Goal: Information Seeking & Learning: Learn about a topic

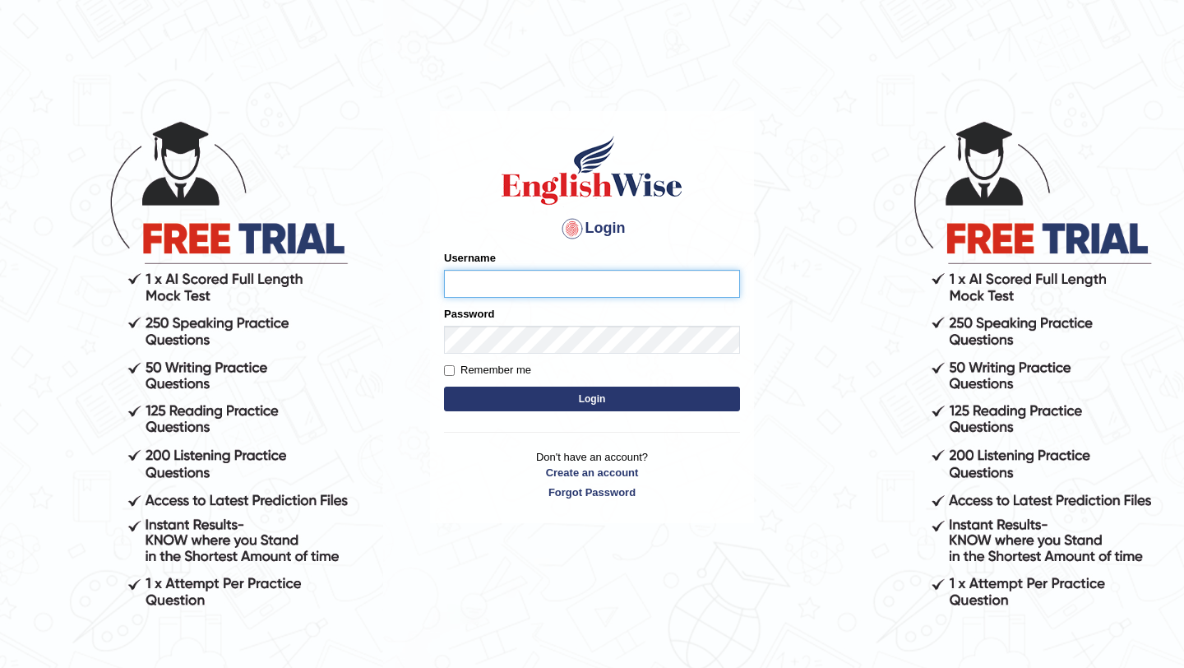
type input "Majuri123"
click at [609, 403] on button "Login" at bounding box center [592, 399] width 296 height 25
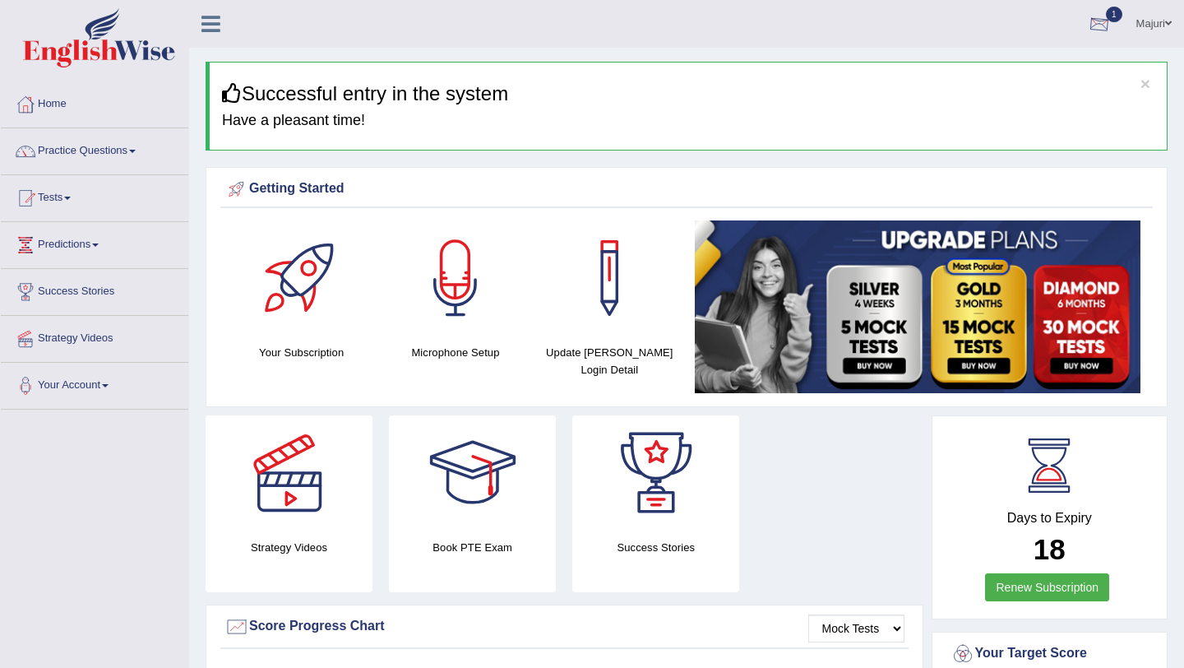
click at [1096, 25] on div at bounding box center [1099, 24] width 25 height 25
click at [1024, 74] on link "EW9 [DATE] Exam evaluated" at bounding box center [1000, 74] width 227 height 35
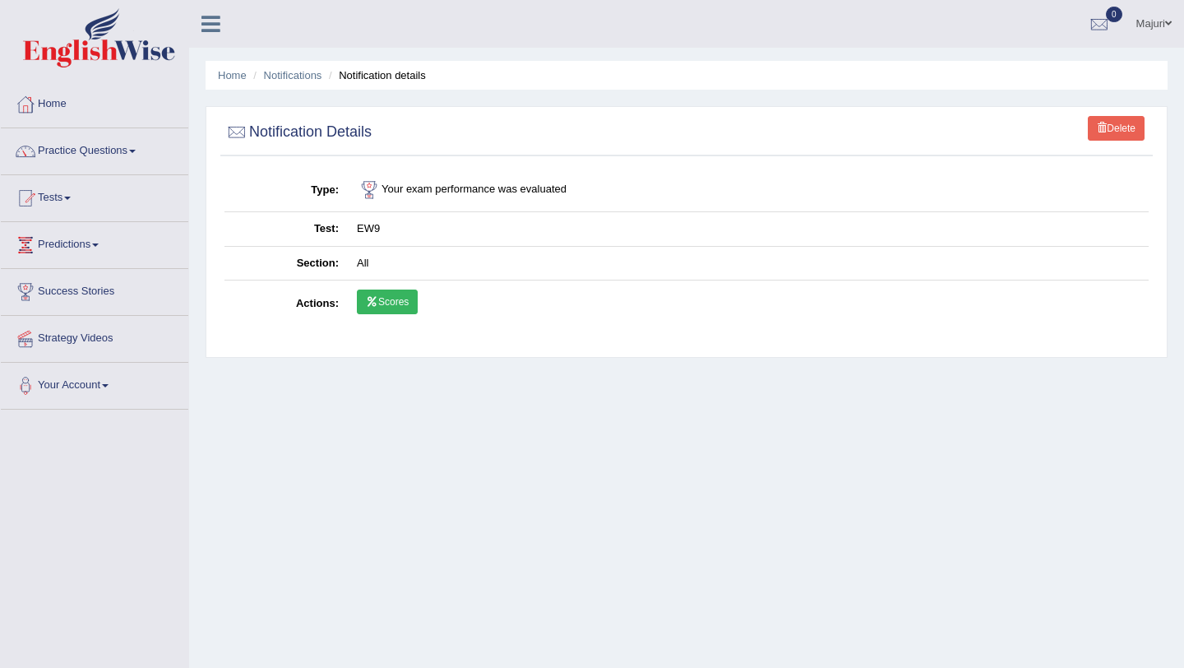
click at [391, 308] on link "Scores" at bounding box center [387, 301] width 61 height 25
click at [88, 153] on link "Practice Questions" at bounding box center [94, 148] width 187 height 41
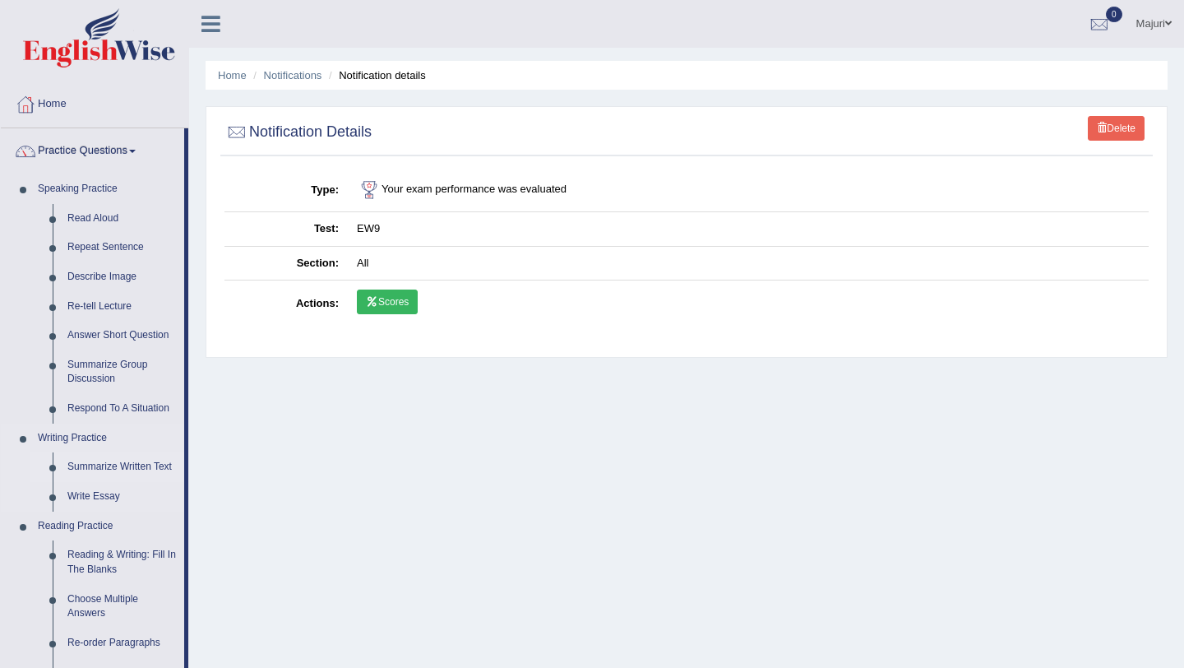
click at [123, 467] on link "Summarize Written Text" at bounding box center [122, 467] width 124 height 30
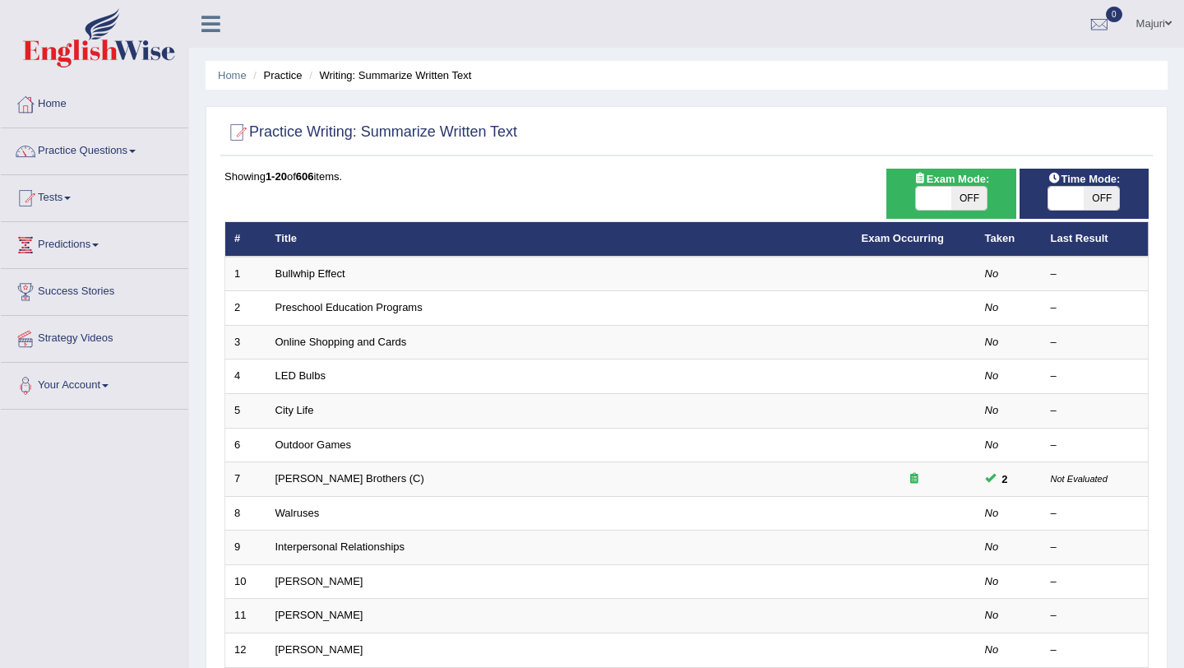
click at [940, 201] on span at bounding box center [933, 198] width 35 height 23
checkbox input "true"
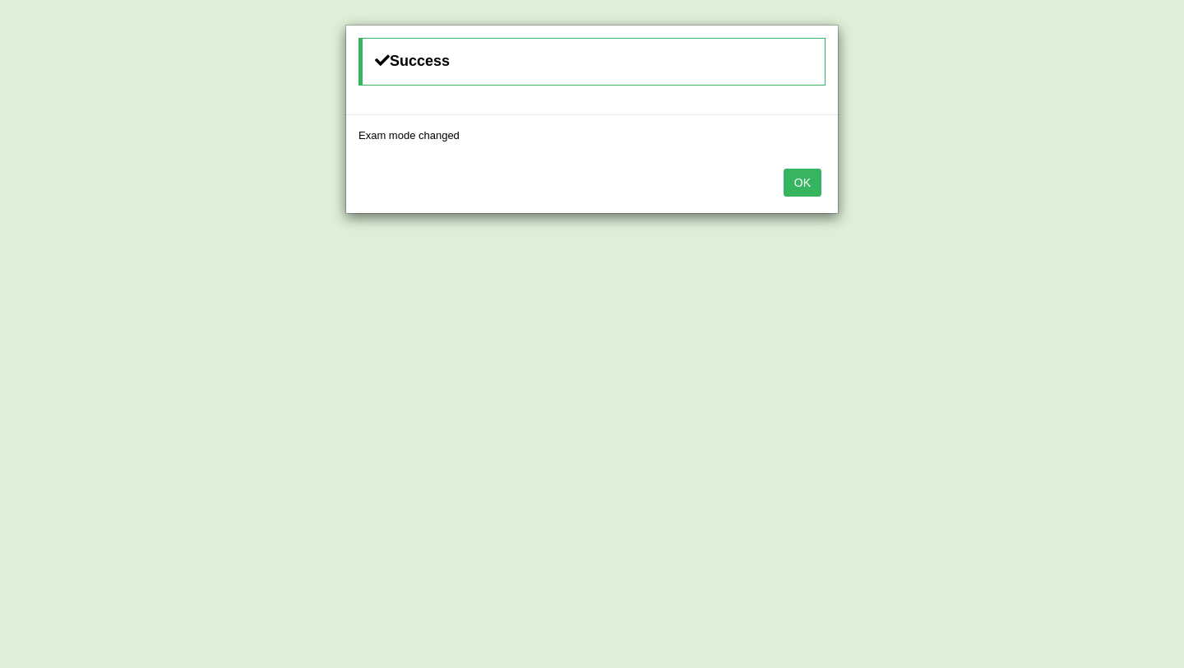
click at [789, 184] on button "OK" at bounding box center [803, 183] width 38 height 28
click at [806, 188] on button "OK" at bounding box center [803, 183] width 38 height 28
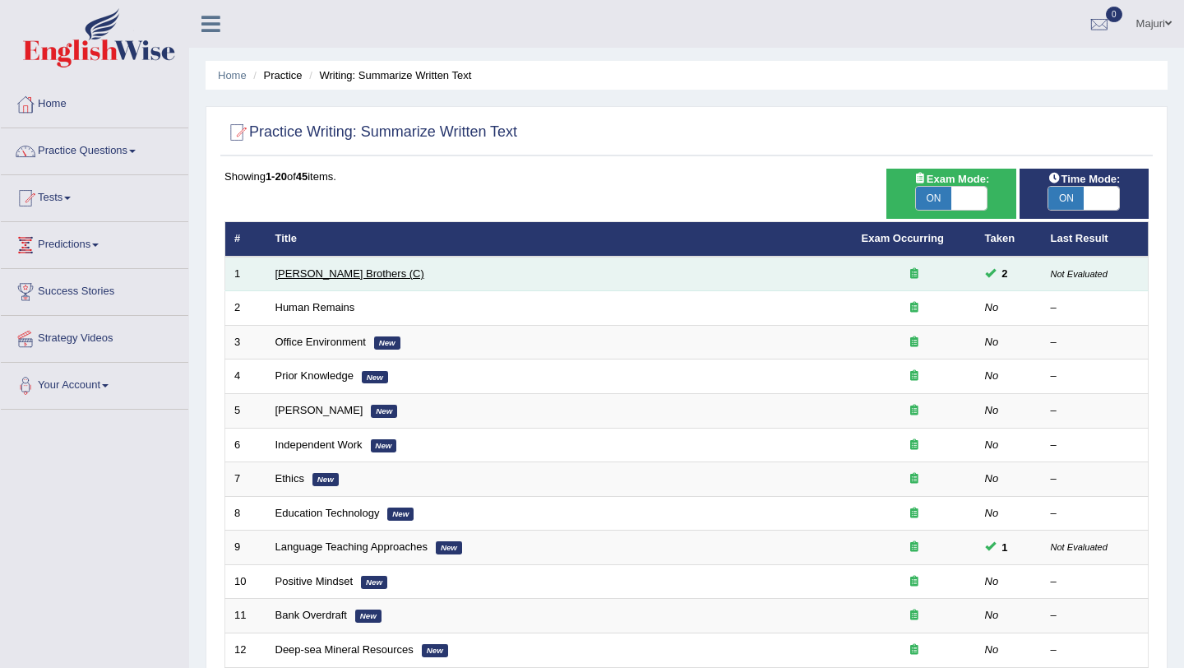
click at [321, 275] on link "[PERSON_NAME] Brothers (C)" at bounding box center [349, 273] width 149 height 12
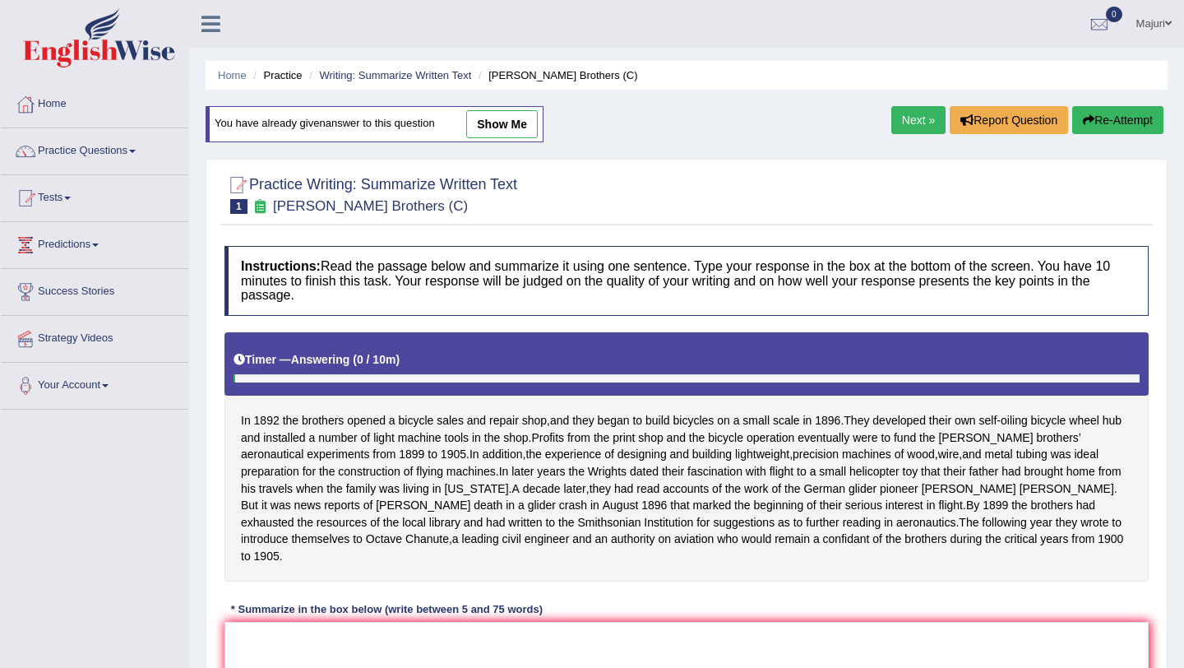
click at [495, 130] on link "show me" at bounding box center [502, 124] width 72 height 28
type textarea "In 1892 the brothers opened a bicycle sales and repair shop, and they began to …"
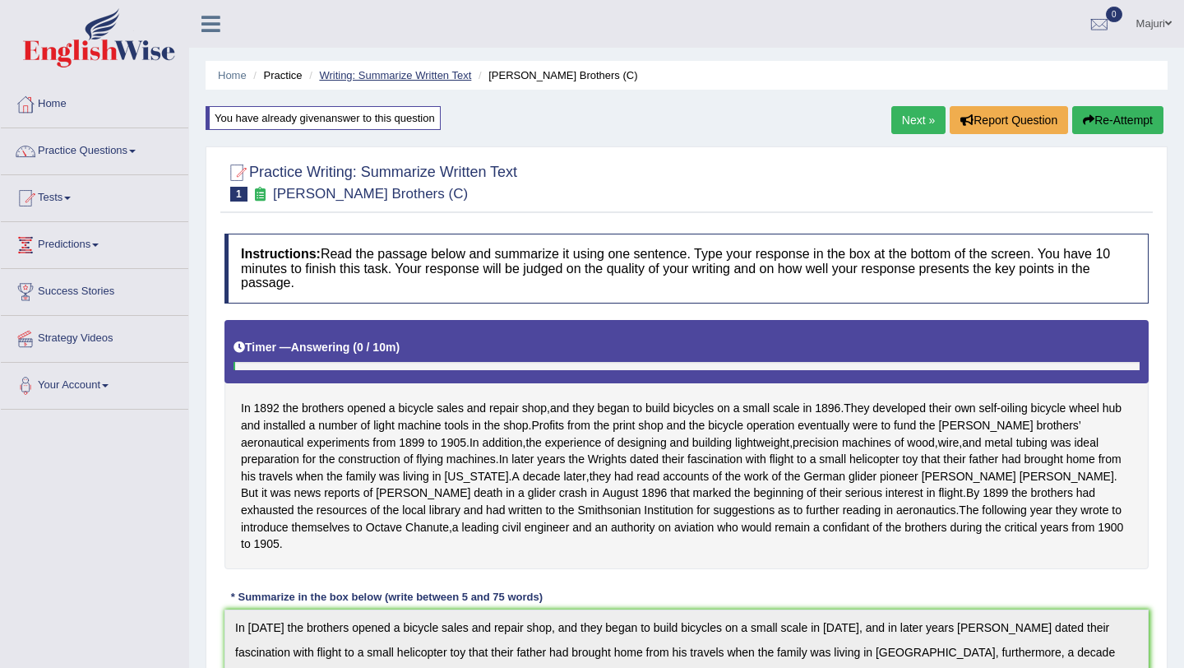
click at [378, 79] on link "Writing: Summarize Written Text" at bounding box center [395, 75] width 152 height 12
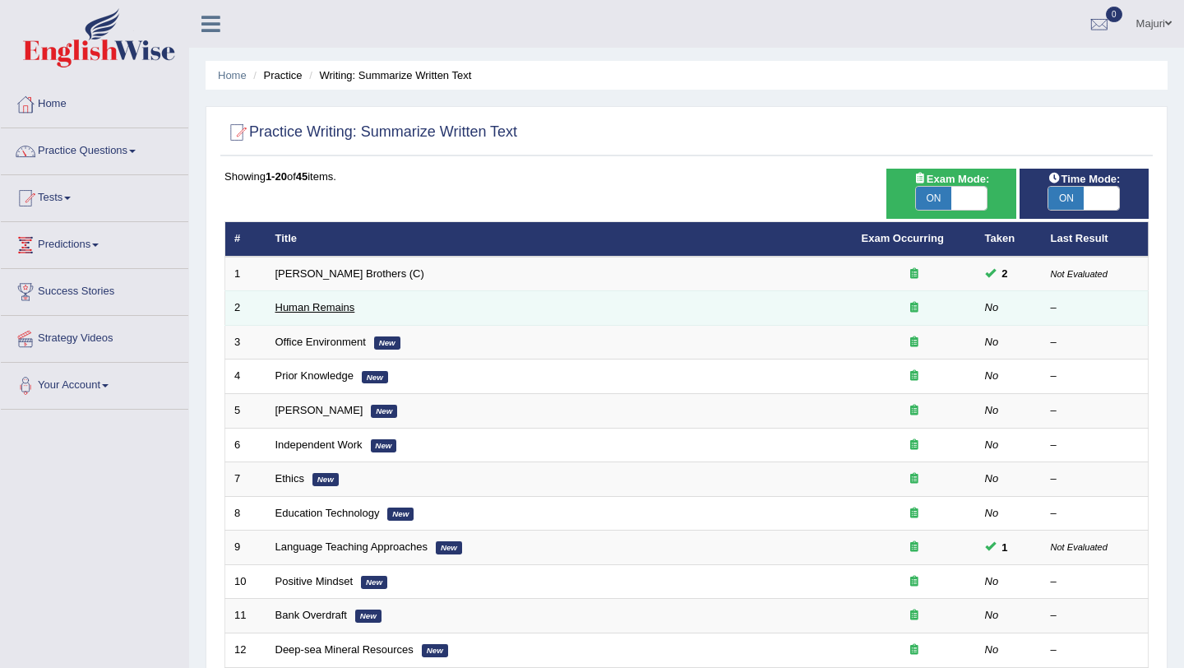
click at [325, 308] on link "Human Remains" at bounding box center [315, 307] width 80 height 12
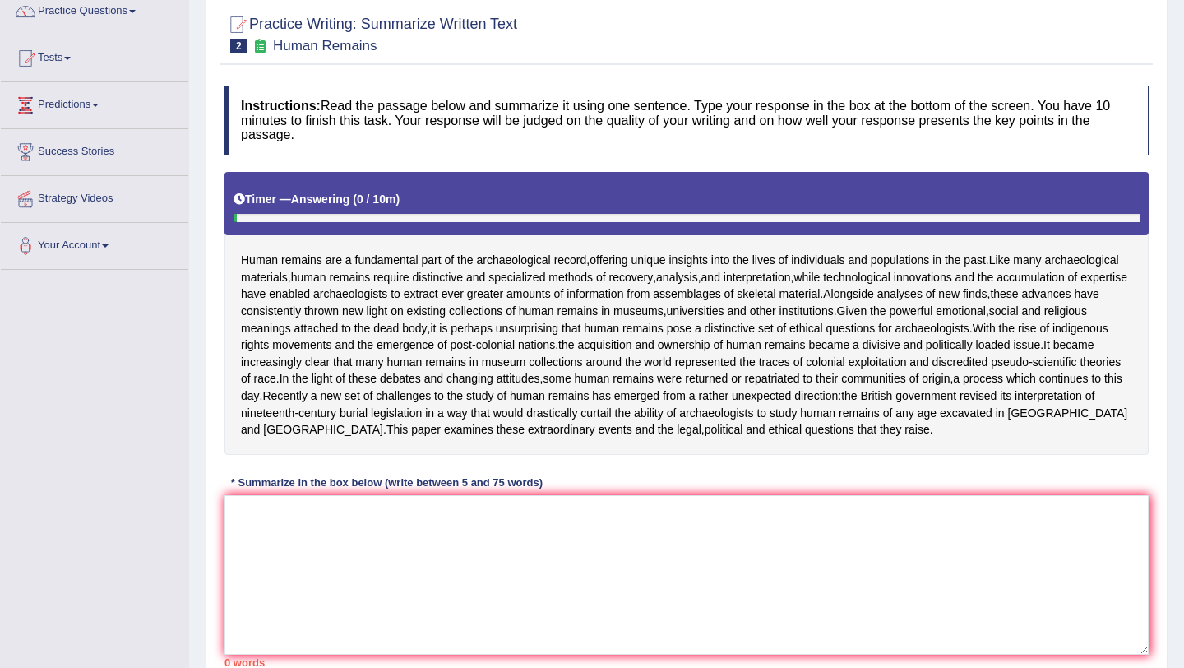
scroll to position [141, 0]
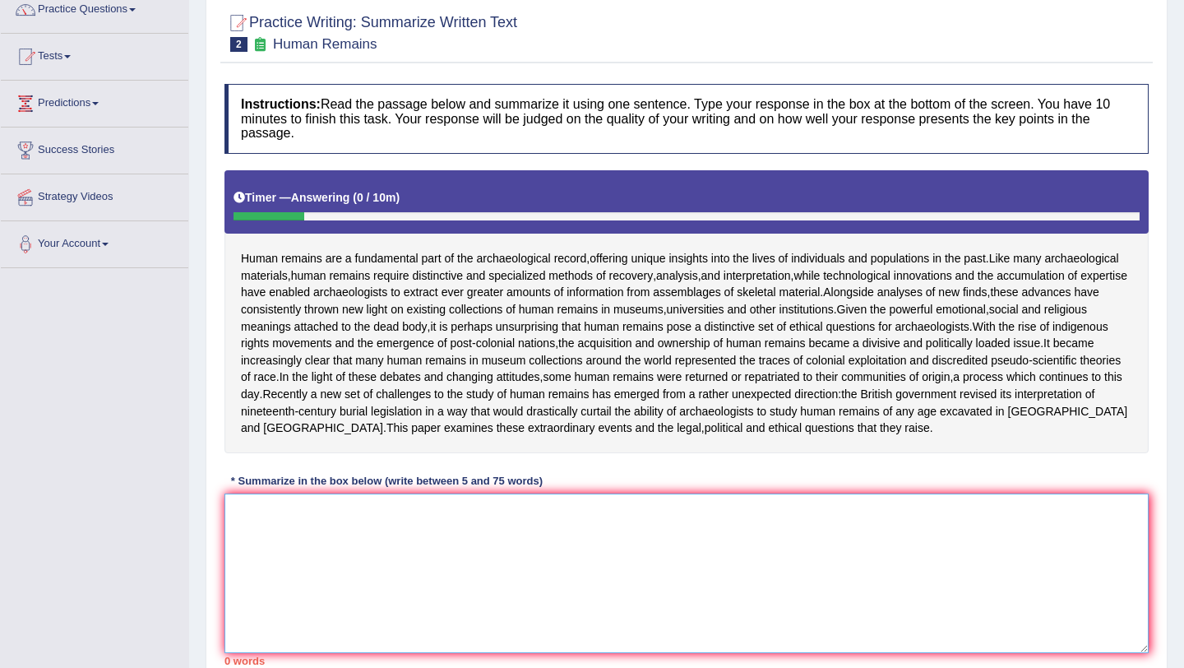
click at [330, 573] on textarea at bounding box center [687, 573] width 924 height 160
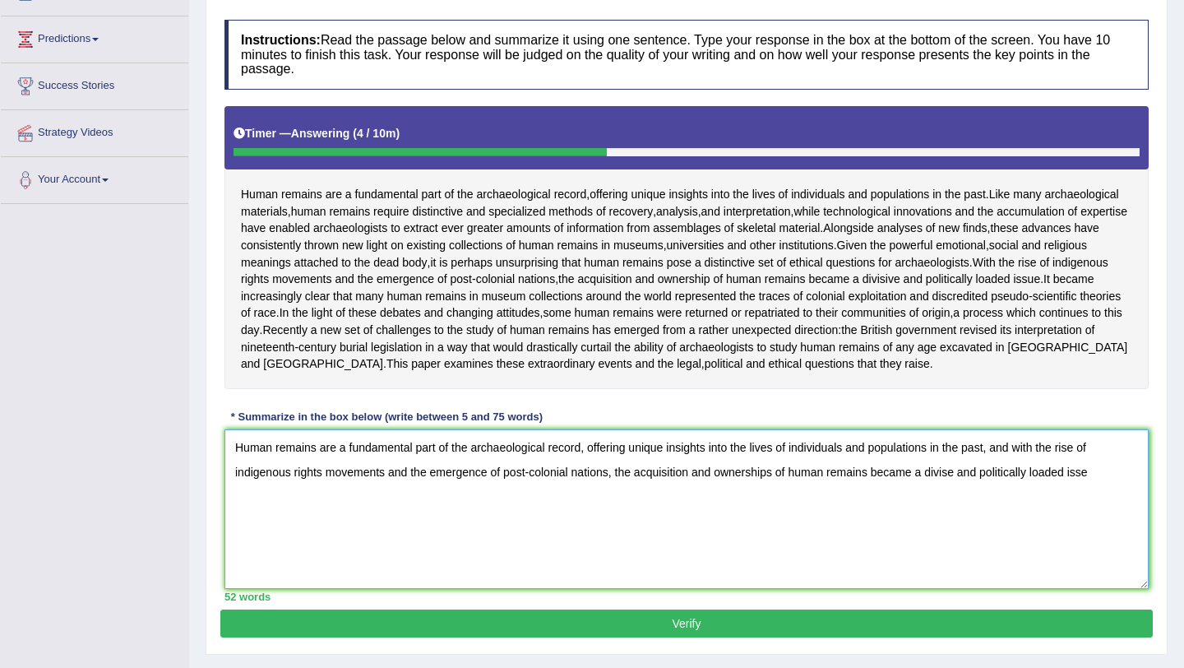
scroll to position [193, 0]
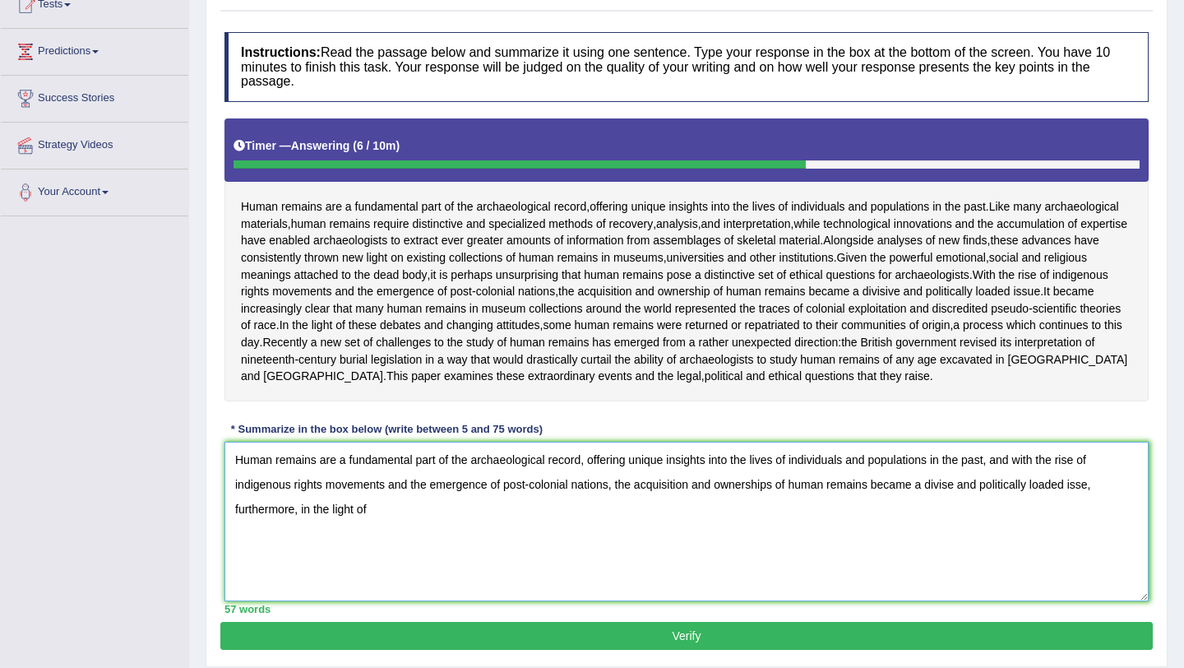
drag, startPoint x: 374, startPoint y: 525, endPoint x: 300, endPoint y: 525, distance: 74.0
click at [300, 525] on textarea "Human remains are a fundamental part of the archaeological record, offering uni…" at bounding box center [687, 522] width 924 height 160
drag, startPoint x: 363, startPoint y: 529, endPoint x: 234, endPoint y: 530, distance: 129.1
click at [234, 530] on textarea "Human remains are a fundamental part of the archaeological record, offering uni…" at bounding box center [687, 522] width 924 height 160
click at [1017, 479] on textarea "Human remains are a fundamental part of the archaeological record, offering uni…" at bounding box center [687, 522] width 924 height 160
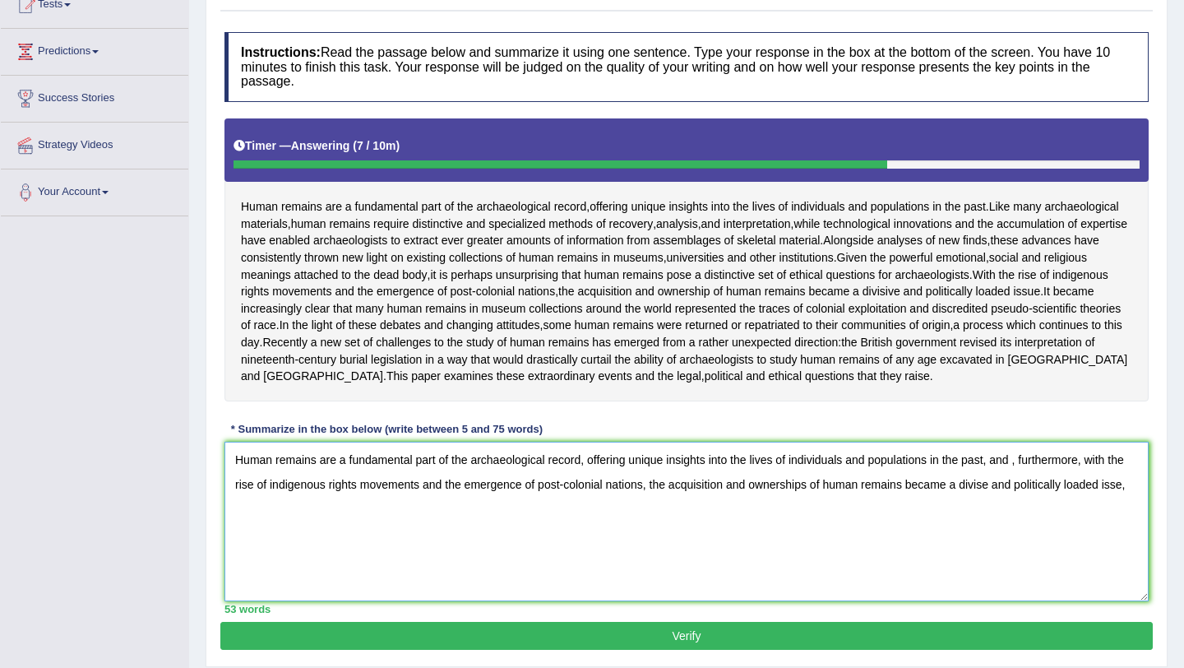
click at [1016, 480] on textarea "Human remains are a fundamental part of the archaeological record, offering uni…" at bounding box center [687, 522] width 924 height 160
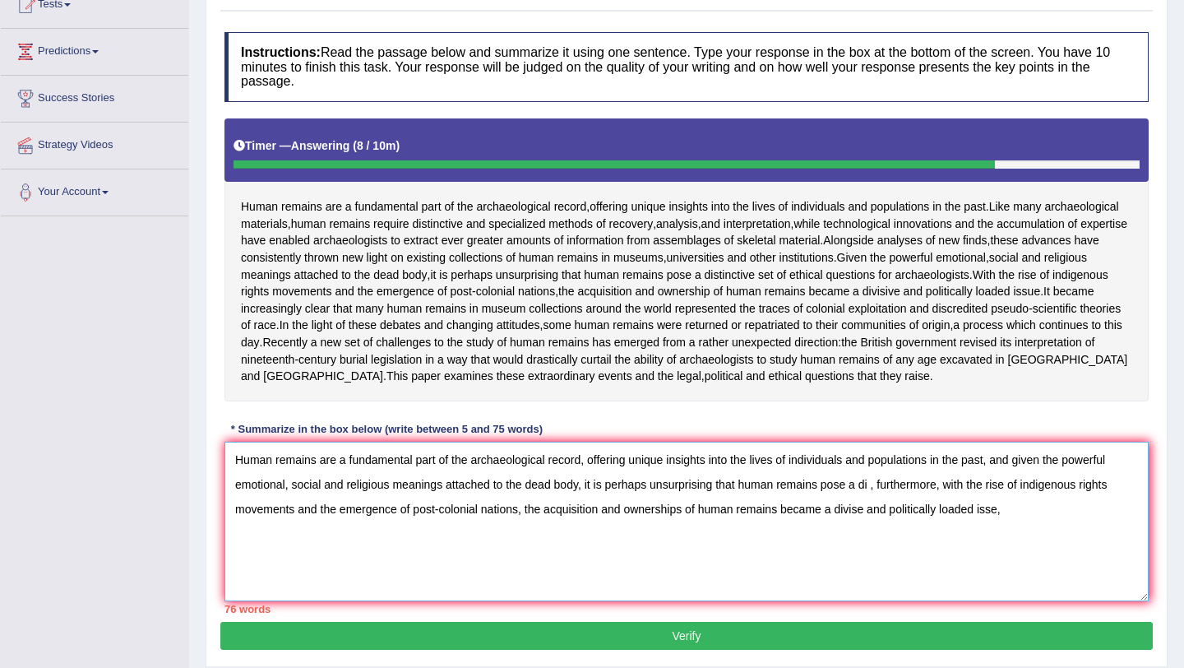
type textarea "Human remains are a fundamental part of the archaeological record, offering uni…"
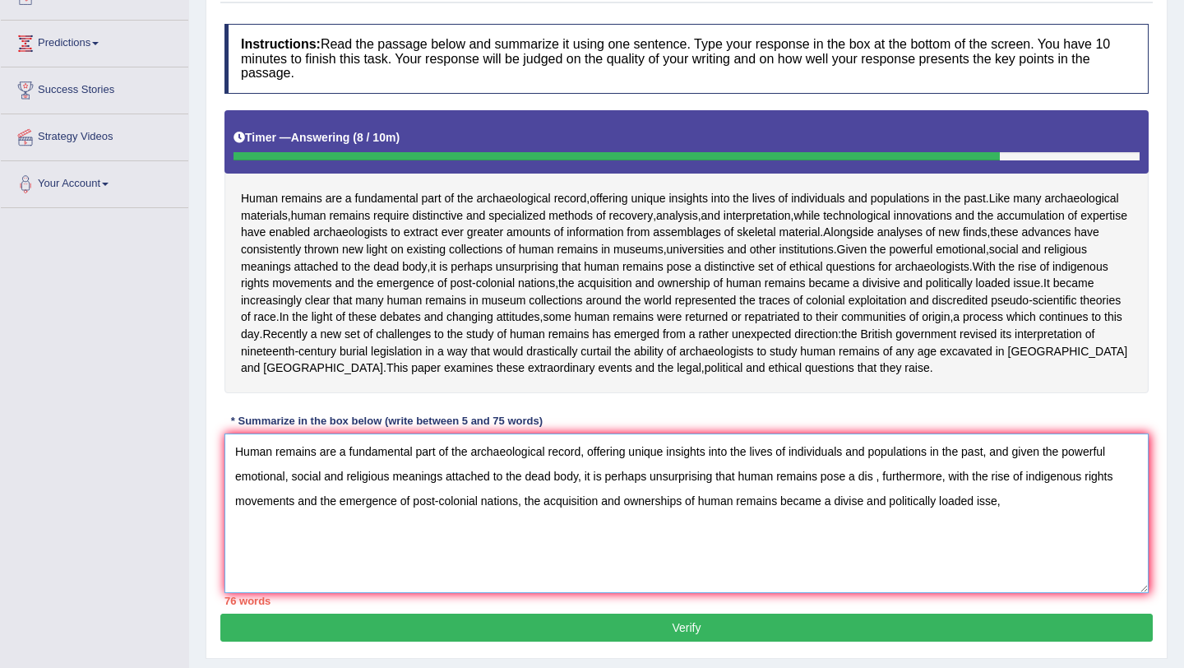
scroll to position [198, 0]
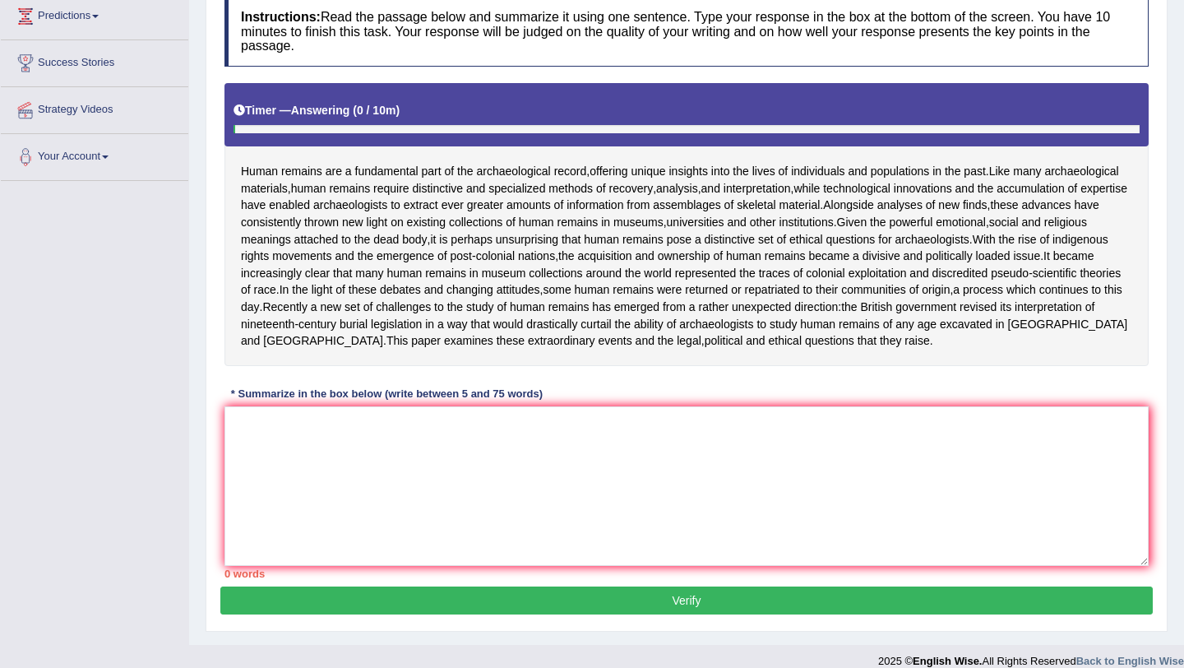
scroll to position [198, 0]
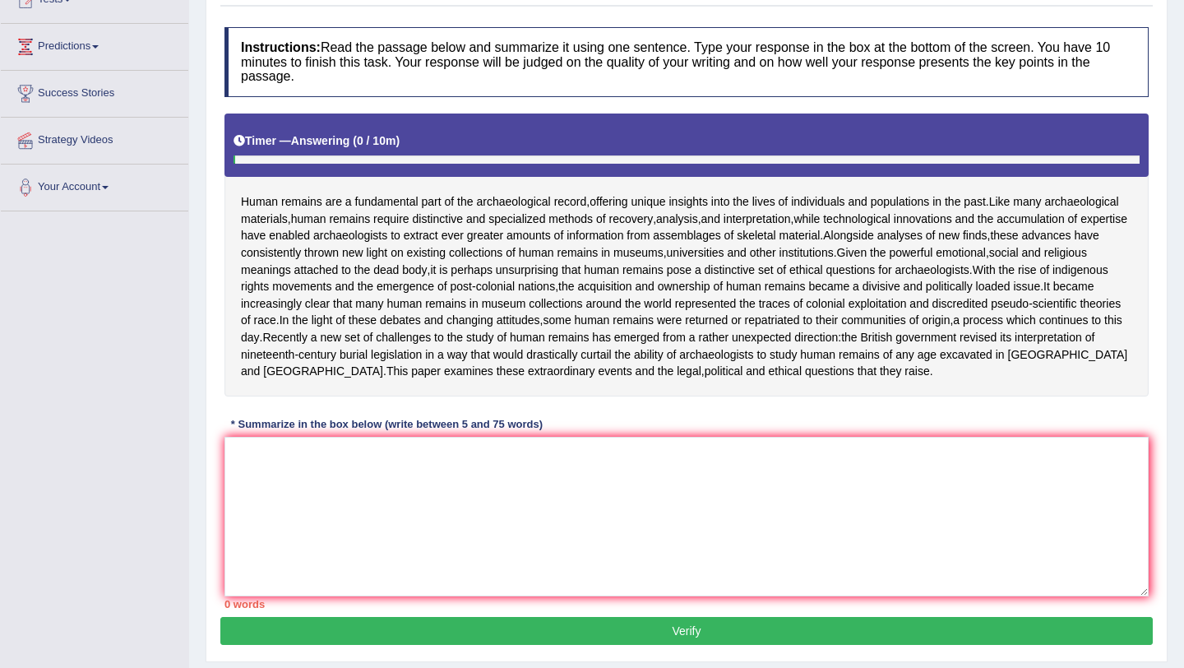
click at [405, 451] on div "Instructions: Read the passage below and summarize it using one sentence. Type …" at bounding box center [686, 318] width 933 height 598
click at [389, 483] on textarea at bounding box center [687, 517] width 924 height 160
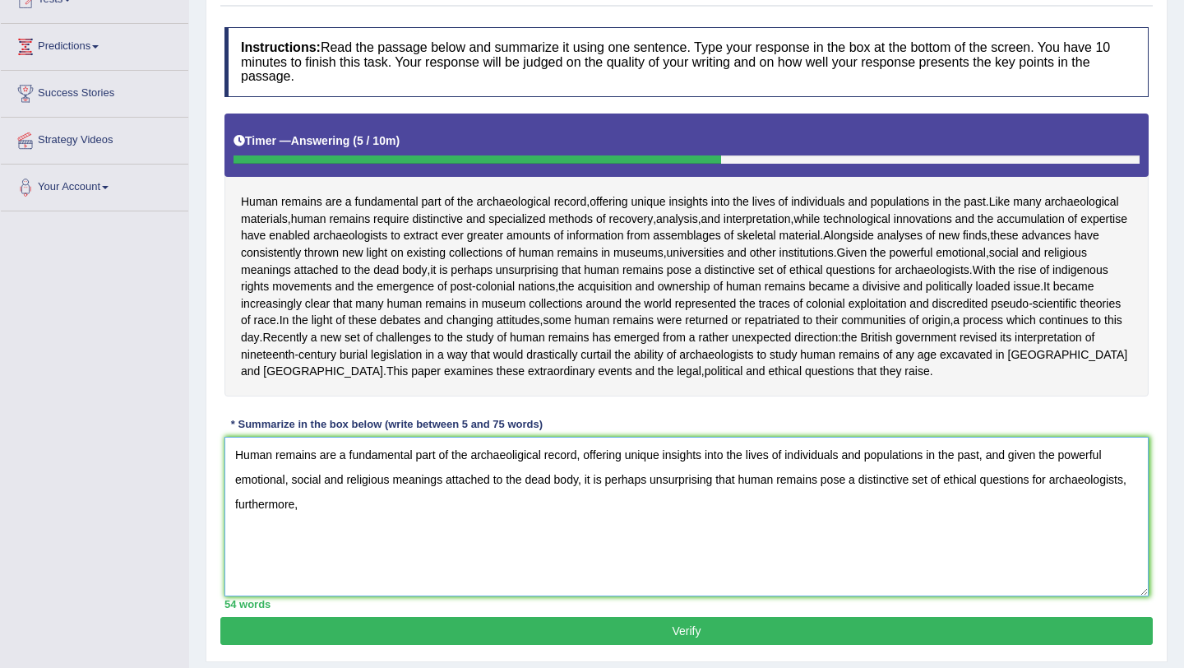
click at [307, 527] on textarea "Human remains are a fundamental part of the archaeoligical record, offering uni…" at bounding box center [687, 517] width 924 height 160
drag, startPoint x: 1017, startPoint y: 473, endPoint x: 1056, endPoint y: 511, distance: 54.1
click at [1055, 512] on textarea "Human remains are a fundamental part of the archaeoligical record, offering uni…" at bounding box center [687, 517] width 924 height 160
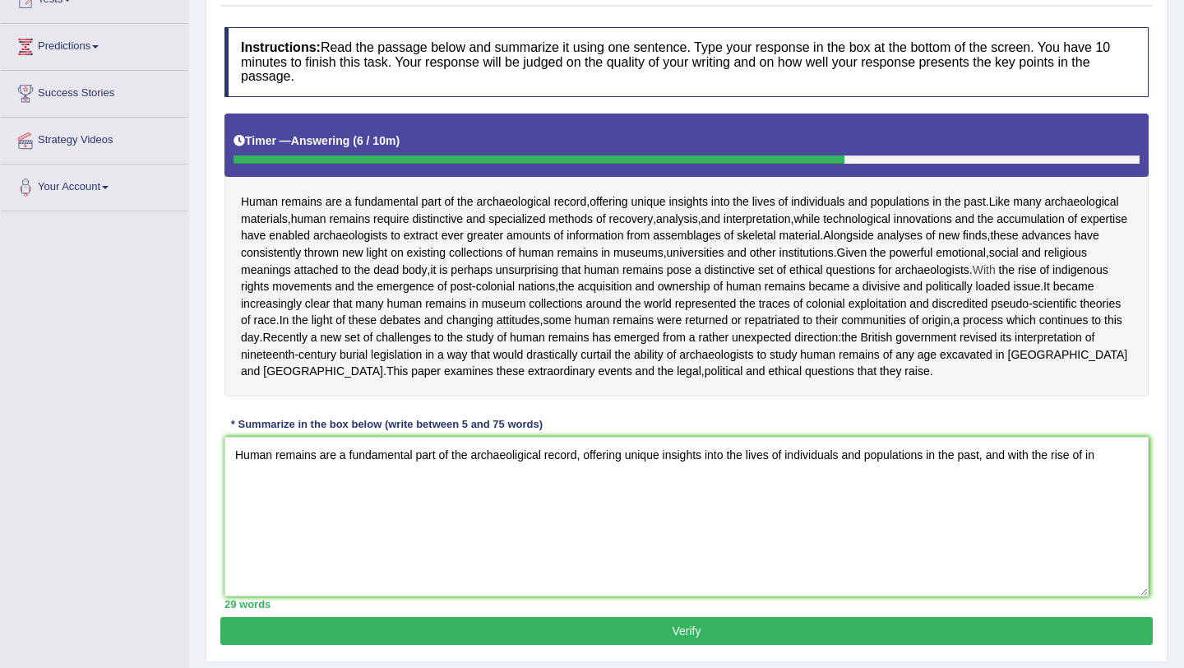
drag, startPoint x: 305, startPoint y: 324, endPoint x: 241, endPoint y: 306, distance: 66.6
click at [241, 306] on div "Human remains are a fundamental part of the archaeological record , offering un…" at bounding box center [687, 254] width 924 height 283
drag, startPoint x: 243, startPoint y: 303, endPoint x: 308, endPoint y: 326, distance: 68.9
click at [312, 326] on div "Human remains are a fundamental part of the archaeological record , offering un…" at bounding box center [687, 254] width 924 height 283
drag, startPoint x: 308, startPoint y: 326, endPoint x: 237, endPoint y: 288, distance: 80.2
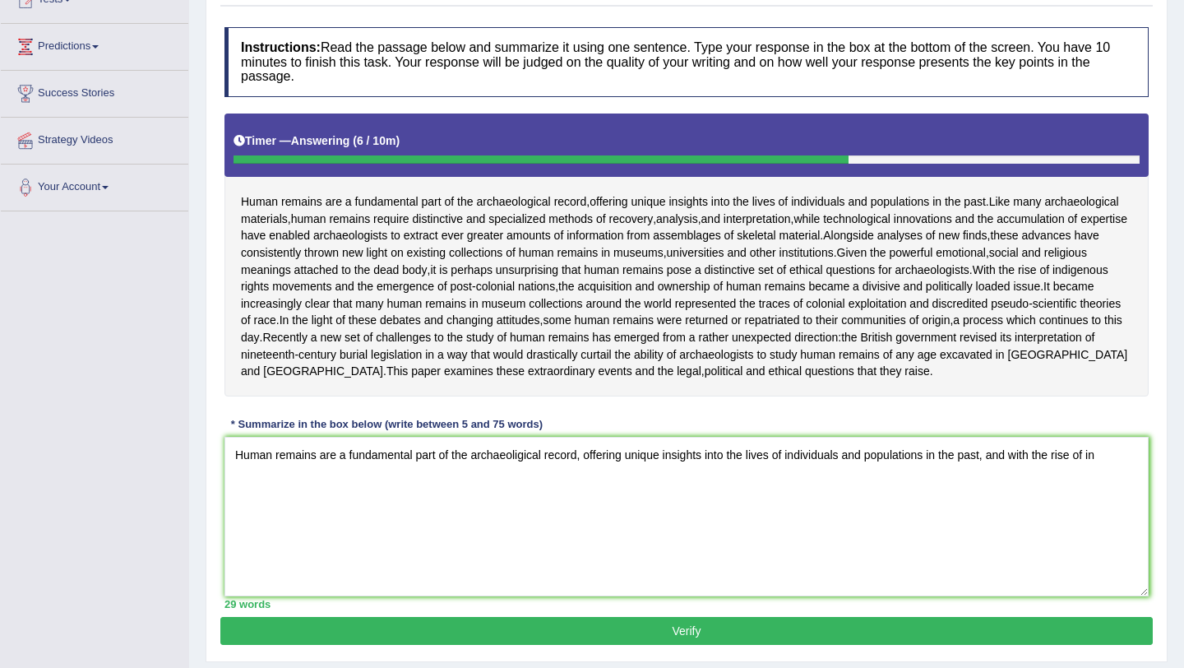
click at [237, 288] on div "Human remains are a fundamental part of the archaeological record , offering un…" at bounding box center [687, 254] width 924 height 283
click at [1113, 476] on textarea "Human remains are a fundamental part of the archaeoligical record, offering uni…" at bounding box center [687, 517] width 924 height 160
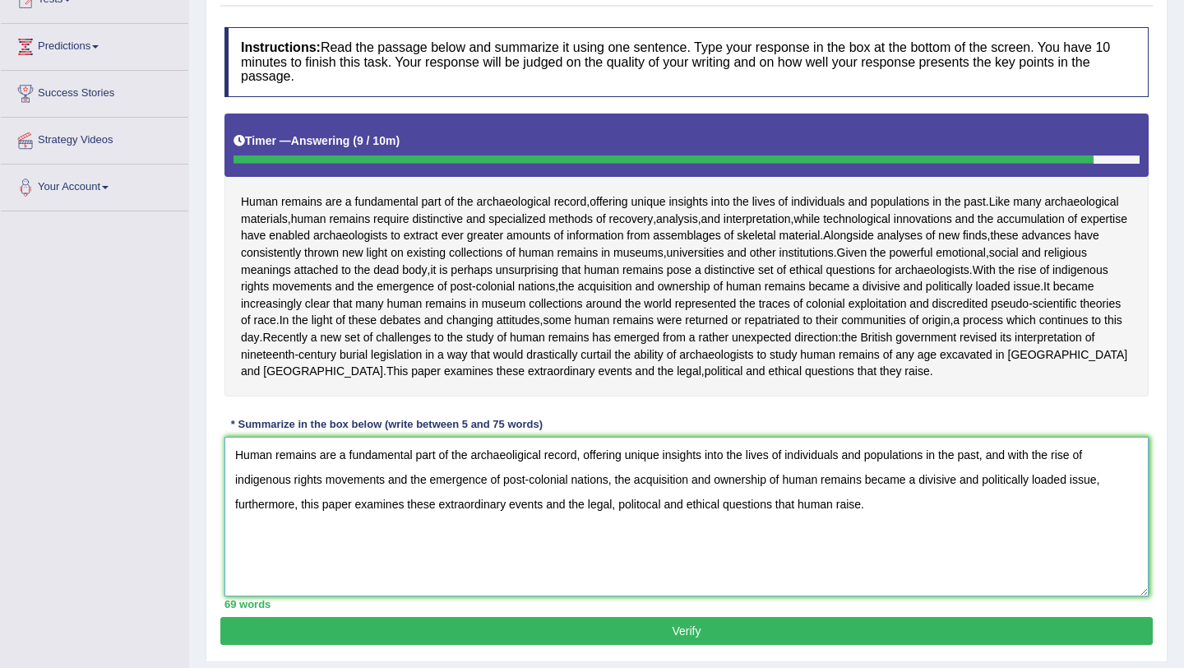
click at [647, 524] on textarea "Human remains are a fundamental part of the archaeoligical record, offering uni…" at bounding box center [687, 517] width 924 height 160
type textarea "Human remains are a fundamental part of the archaeoligical record, offering uni…"
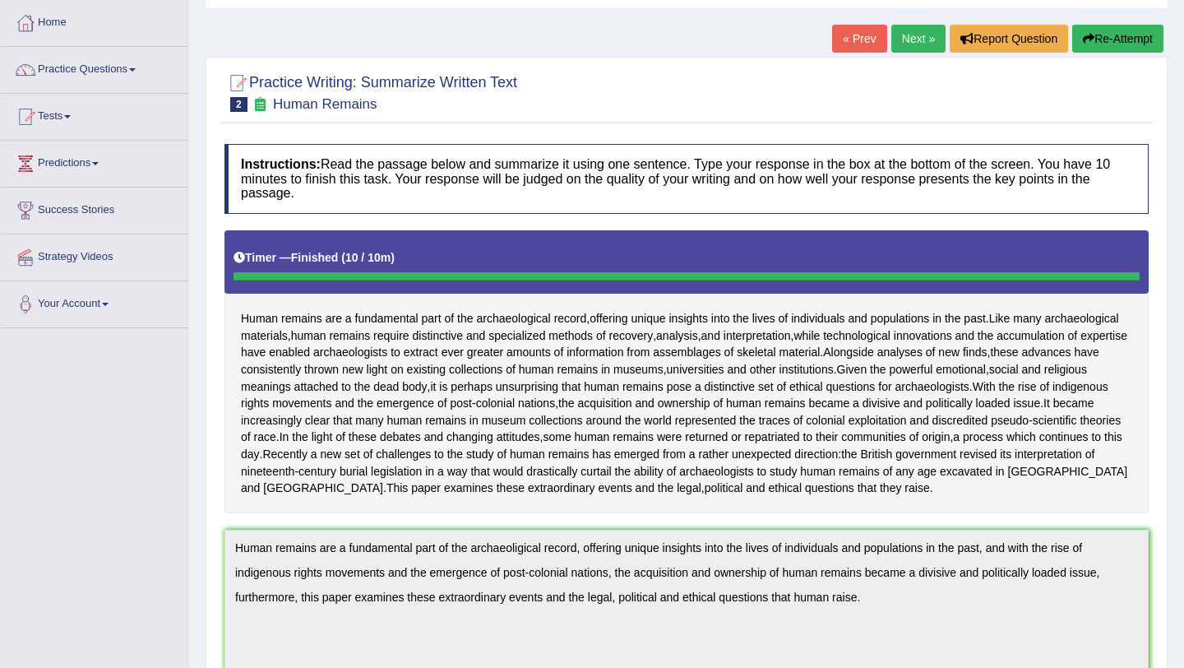
scroll to position [0, 0]
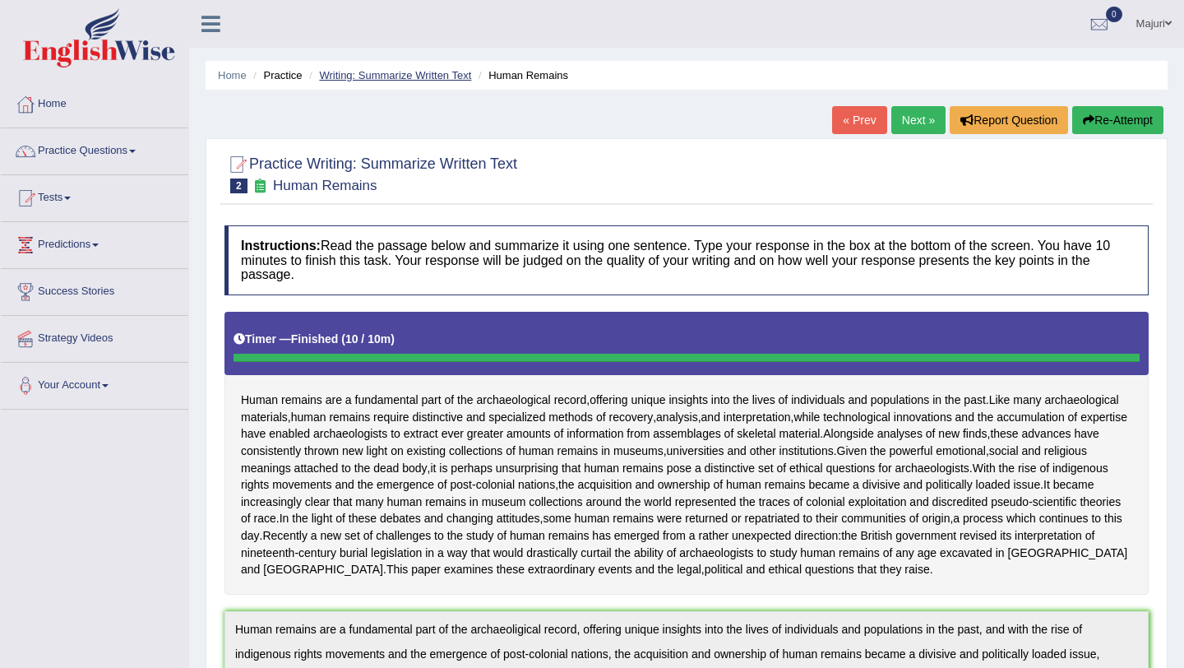
click at [399, 78] on link "Writing: Summarize Written Text" at bounding box center [395, 75] width 152 height 12
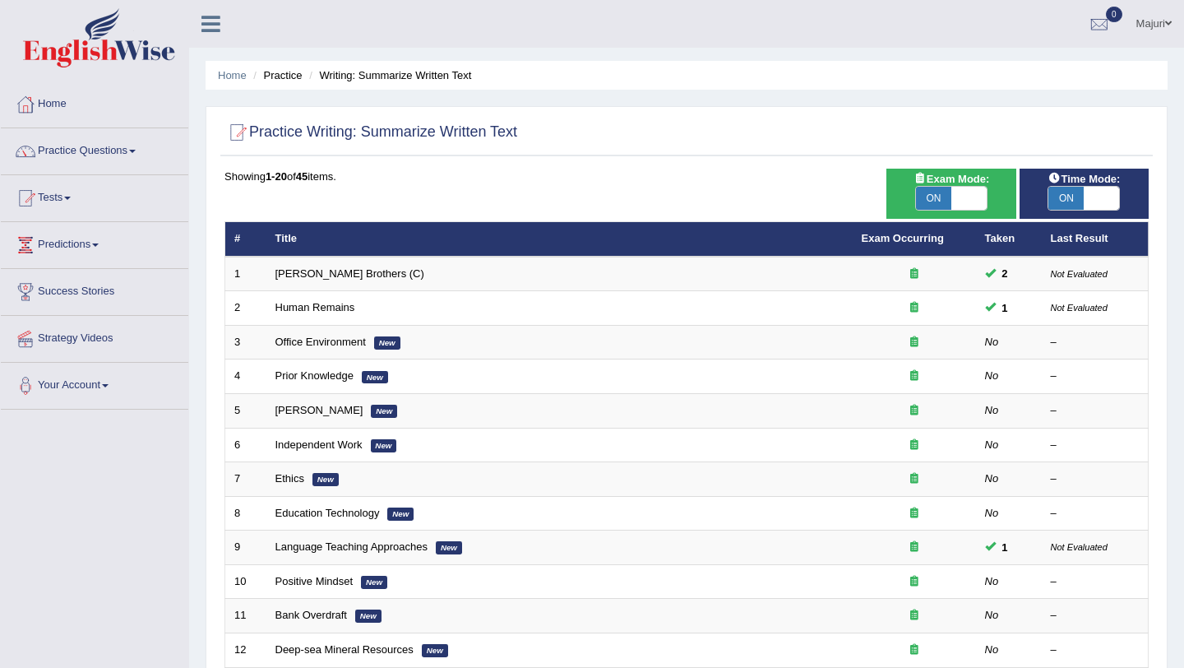
click at [318, 346] on link "Office Environment" at bounding box center [320, 342] width 90 height 12
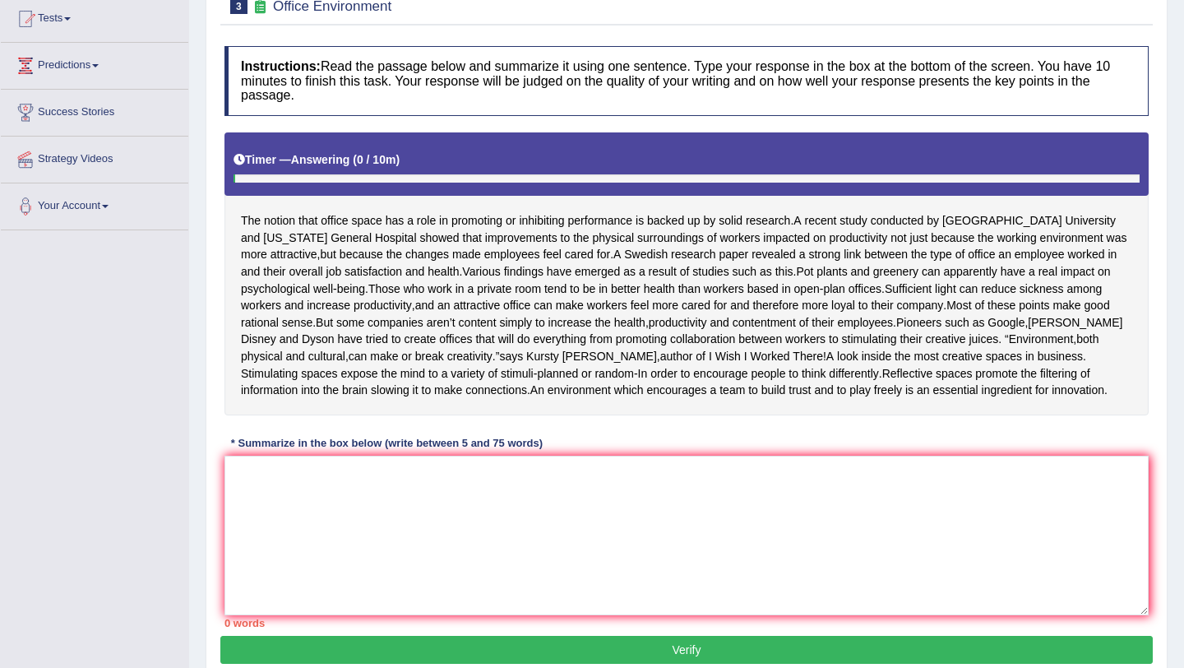
scroll to position [183, 0]
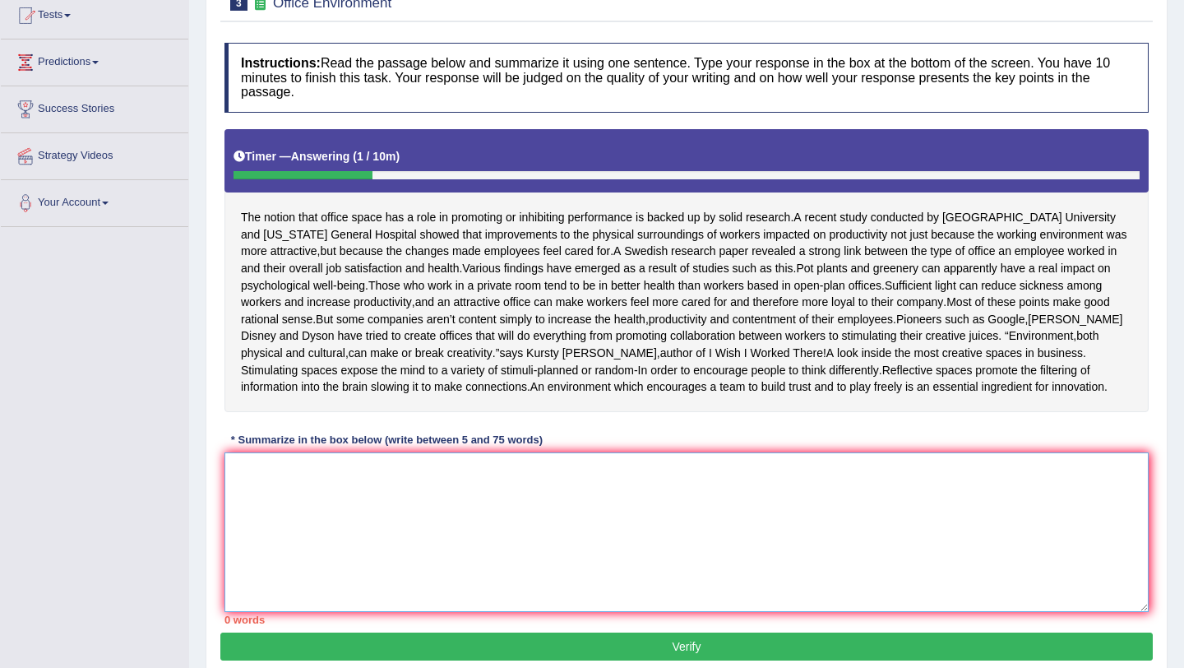
click at [378, 530] on textarea at bounding box center [687, 532] width 924 height 160
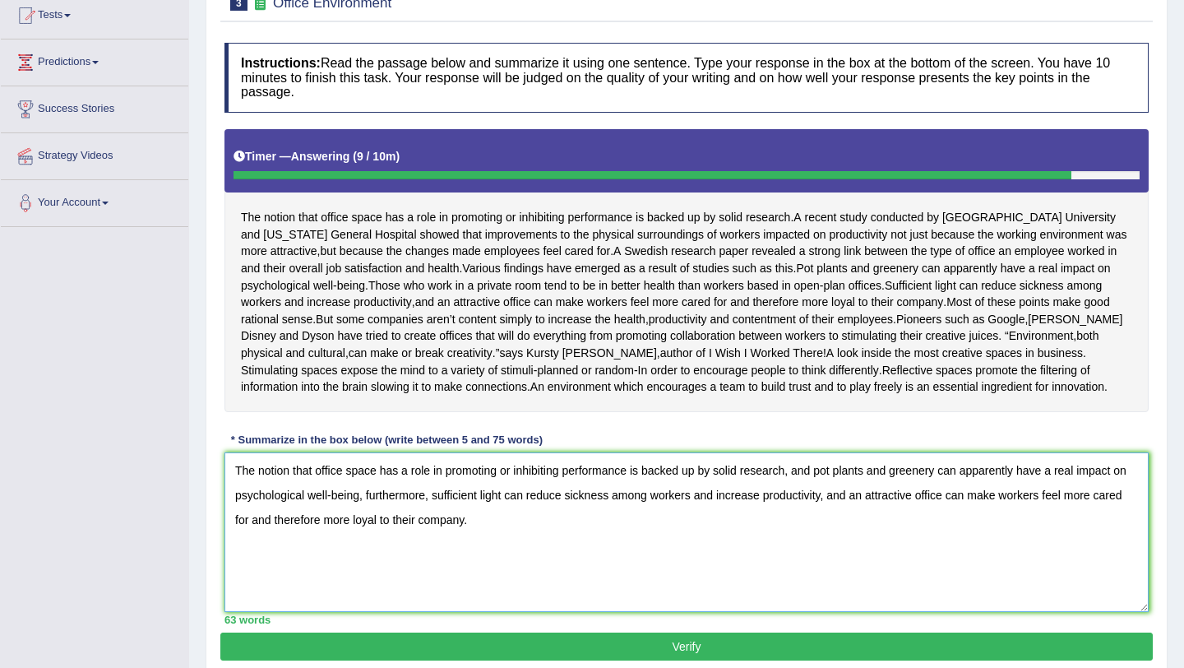
scroll to position [280, 0]
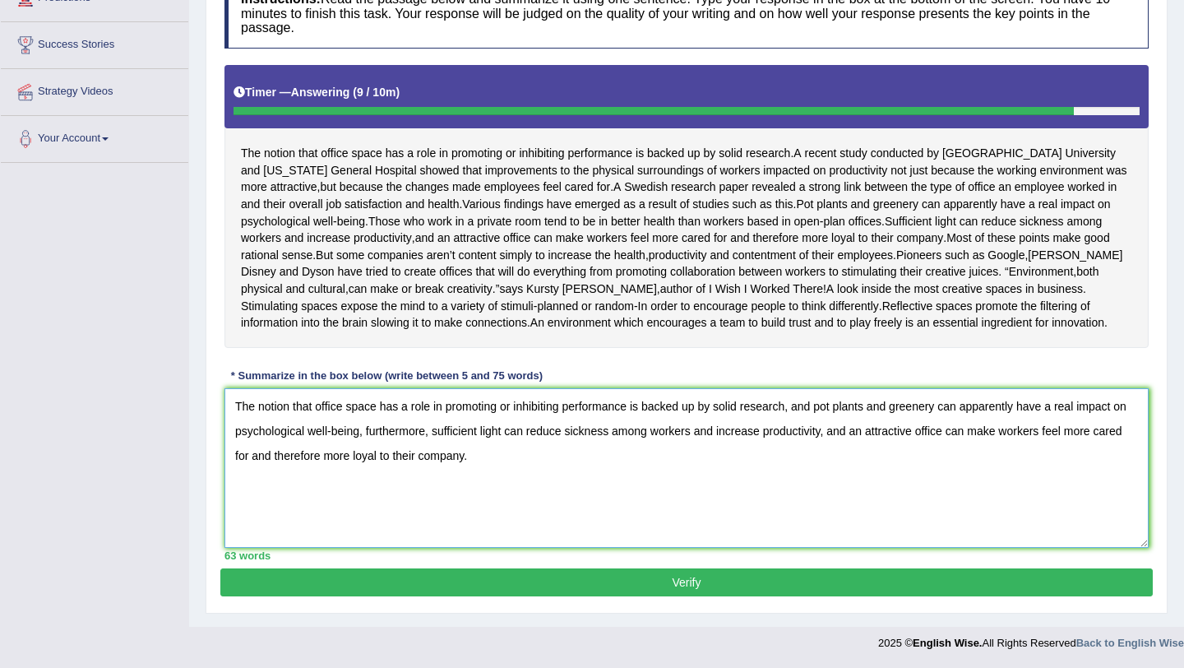
type textarea "The notion that office space has a role in promoting or inhibiting performance …"
click at [602, 585] on button "Verify" at bounding box center [686, 582] width 933 height 28
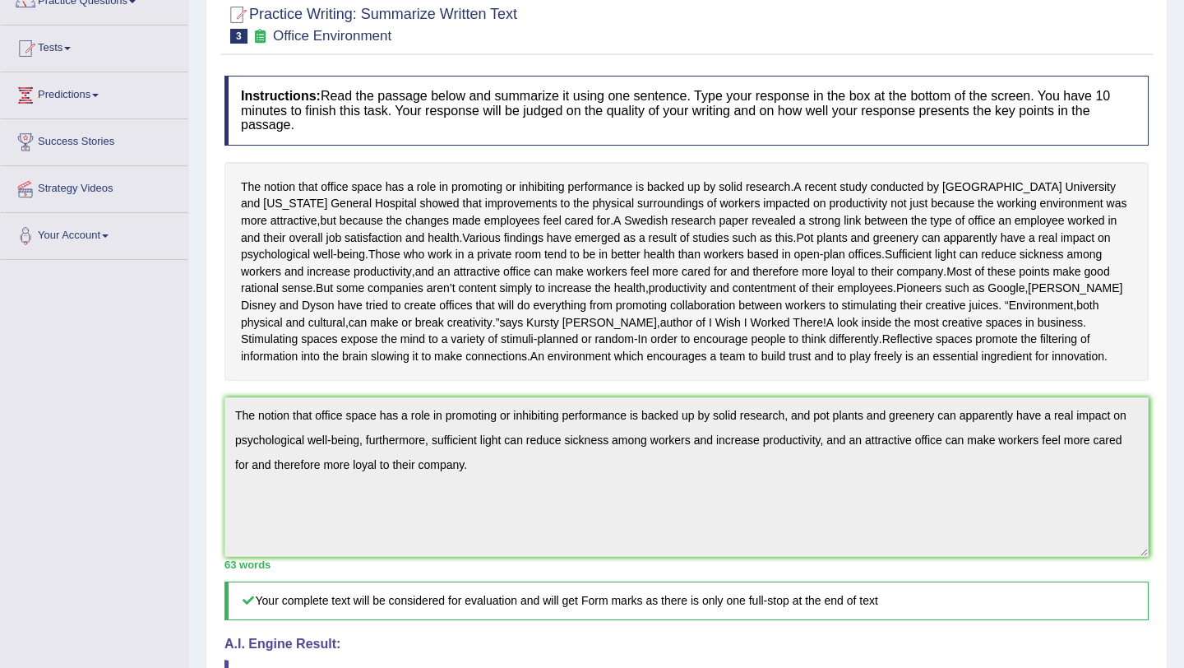
scroll to position [0, 0]
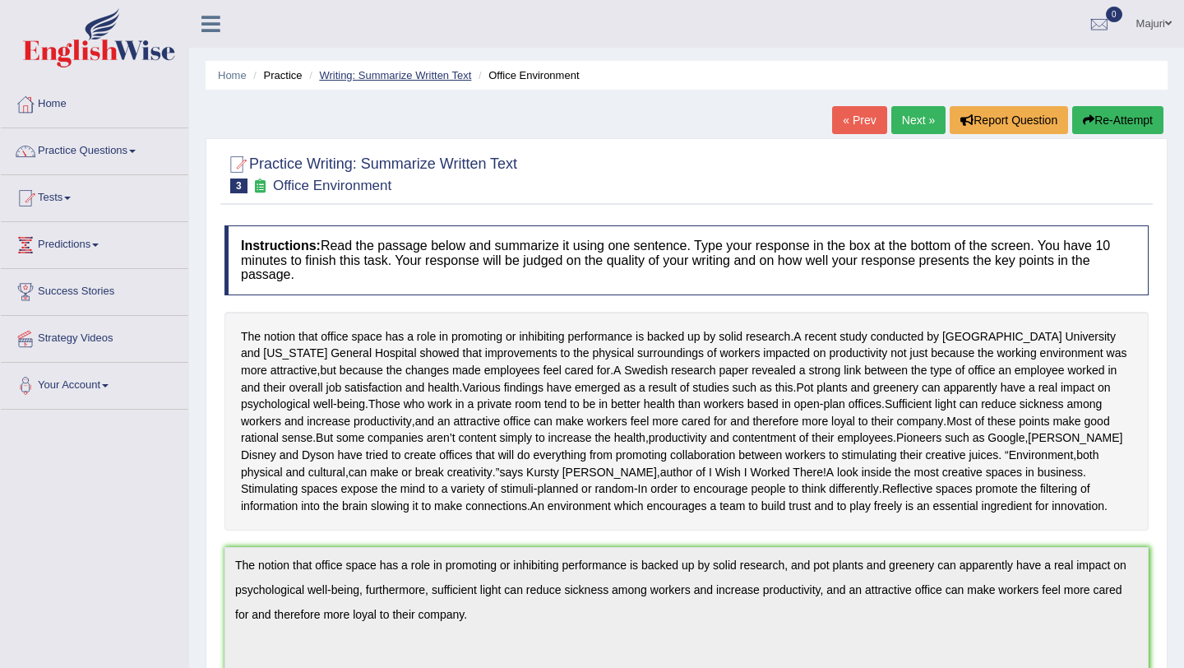
click at [442, 74] on link "Writing: Summarize Written Text" at bounding box center [395, 75] width 152 height 12
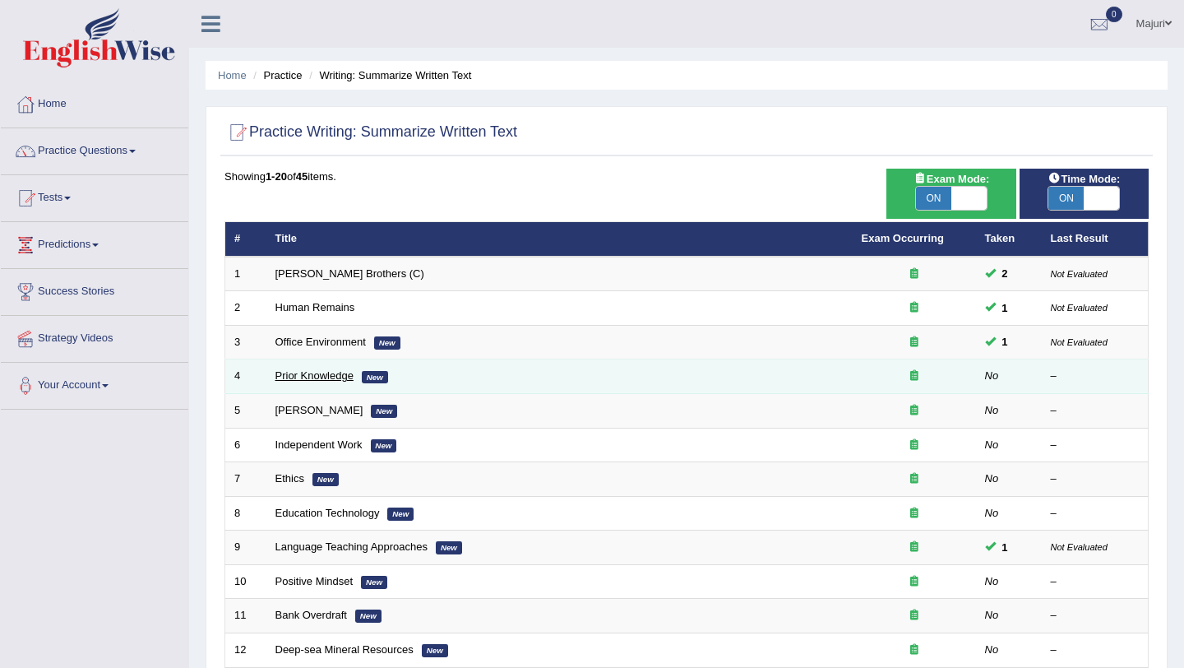
click at [325, 379] on link "Prior Knowledge" at bounding box center [314, 375] width 78 height 12
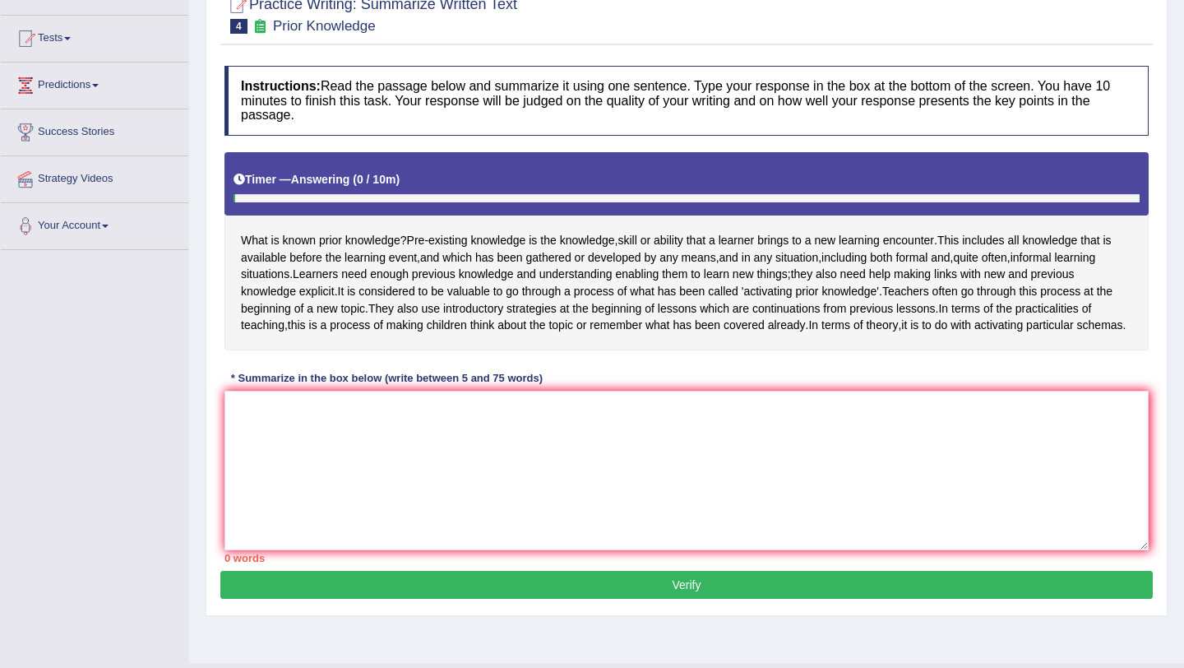
scroll to position [196, 0]
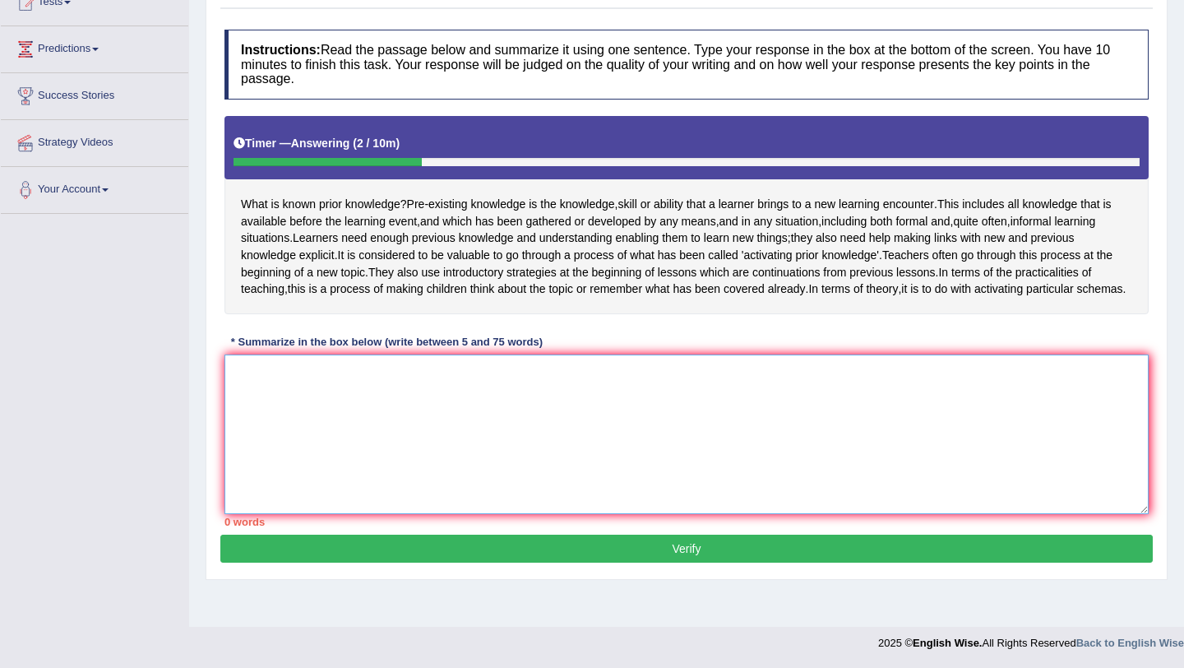
click at [339, 410] on textarea at bounding box center [687, 434] width 924 height 160
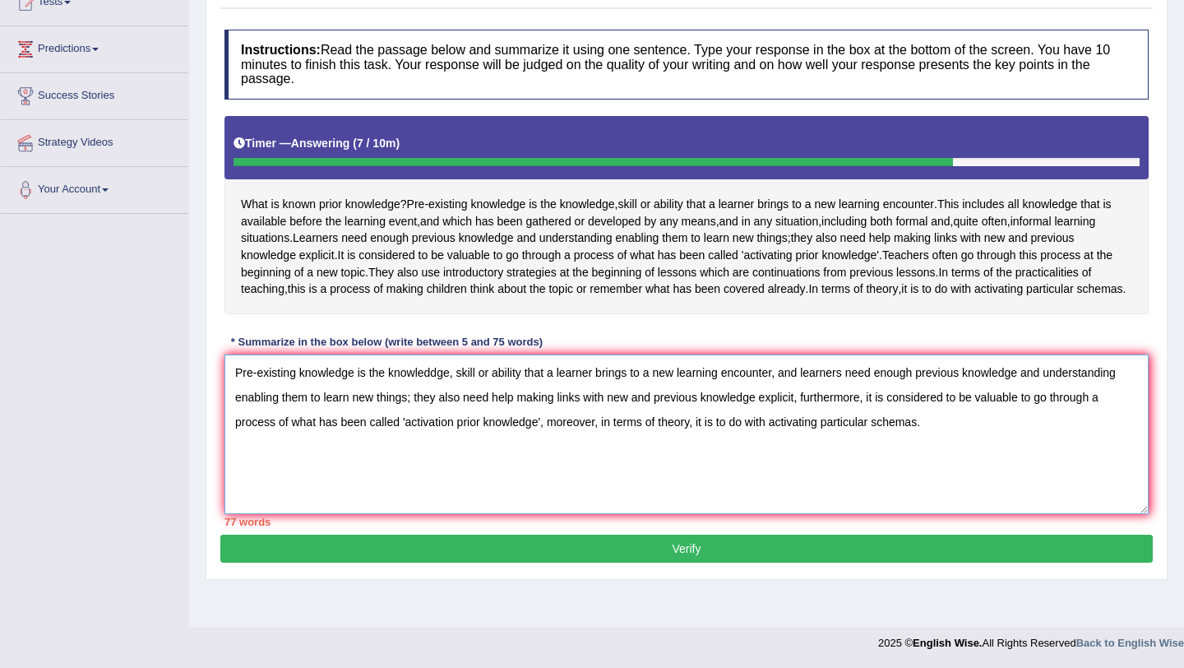
drag, startPoint x: 933, startPoint y: 461, endPoint x: 548, endPoint y: 462, distance: 385.7
click at [548, 462] on textarea "Pre-existing knowledge is the knowleddge, skill or ability that a learner bring…" at bounding box center [687, 434] width 924 height 160
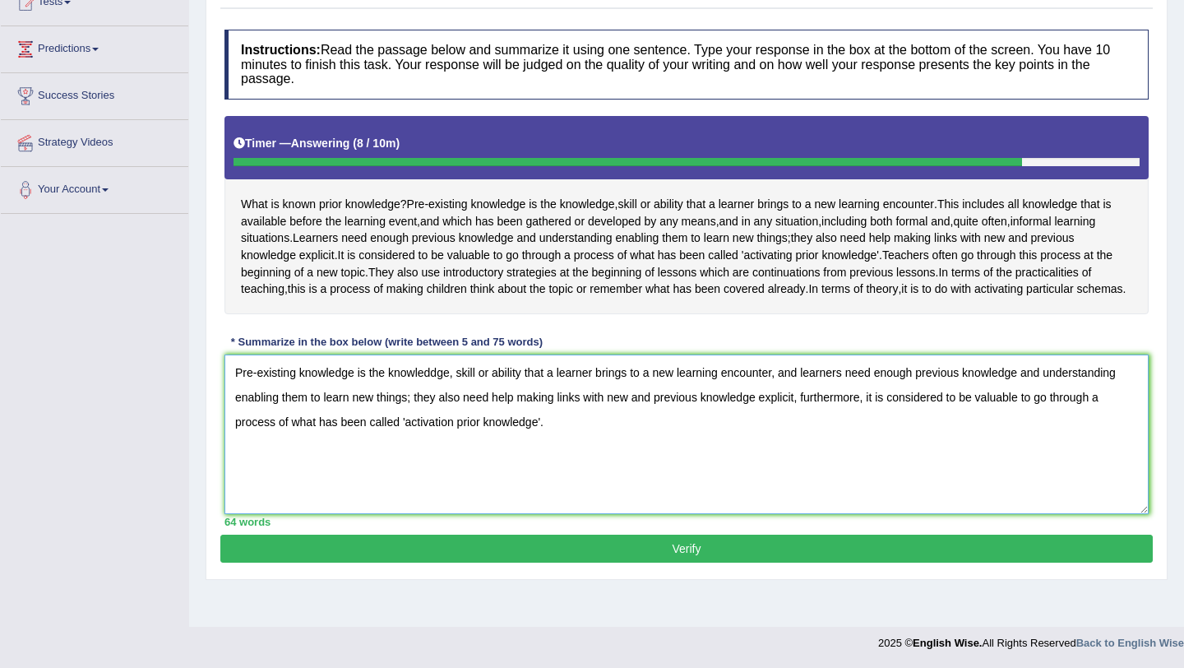
type textarea "Pre-existing knowledge is the knowleddge, skill or ability that a learner bring…"
click at [752, 562] on button "Verify" at bounding box center [686, 549] width 933 height 28
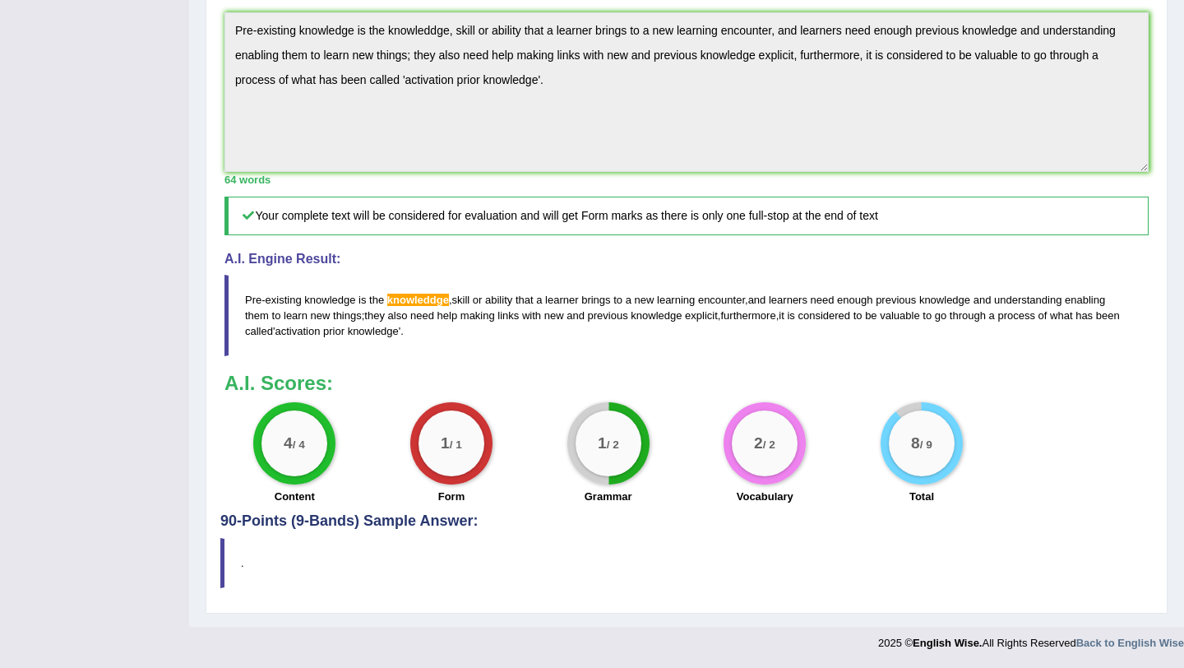
scroll to position [472, 0]
